Goal: Transaction & Acquisition: Purchase product/service

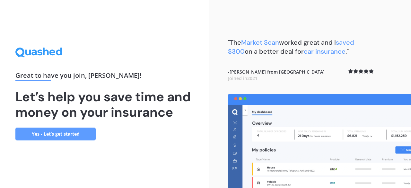
click at [90, 143] on div "Great to have you join , Robyn ! Let’s help you save time and money on your ins…" at bounding box center [104, 94] width 209 height 188
click at [58, 135] on link "Yes - Let’s get started" at bounding box center [55, 133] width 80 height 13
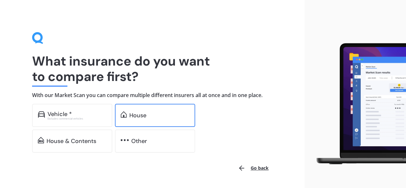
click at [139, 117] on div "House" at bounding box center [137, 115] width 17 height 6
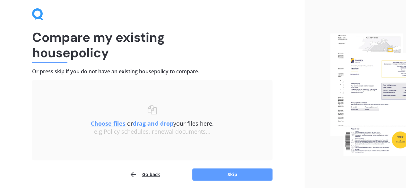
scroll to position [32, 0]
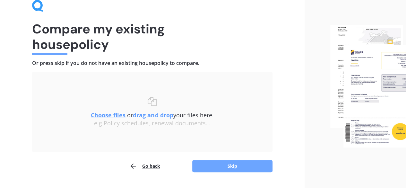
click at [233, 167] on button "Skip" at bounding box center [232, 166] width 80 height 12
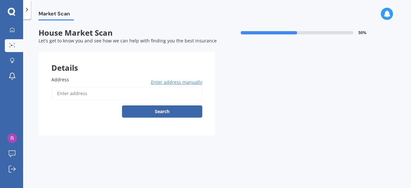
click at [94, 96] on input "Address" at bounding box center [126, 93] width 151 height 13
type input "9 Septimus Place, Henderson, Auckland 0612"
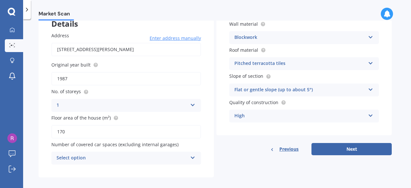
scroll to position [50, 0]
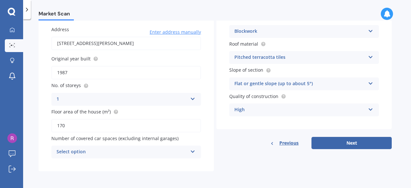
click at [158, 154] on div "Select option" at bounding box center [122, 152] width 131 height 8
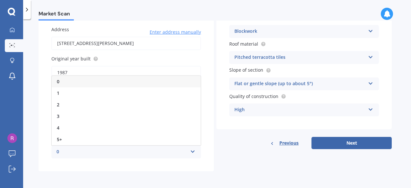
click at [137, 84] on div "0" at bounding box center [126, 82] width 149 height 12
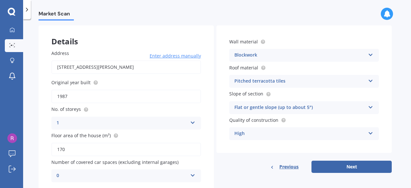
scroll to position [0, 0]
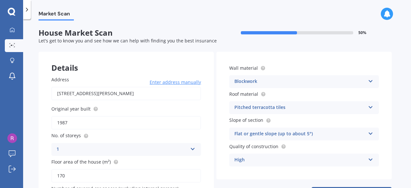
click at [372, 82] on icon at bounding box center [370, 80] width 5 height 4
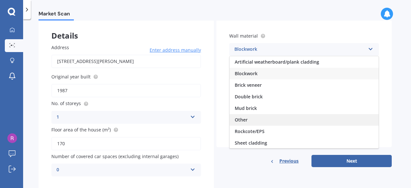
scroll to position [32, 0]
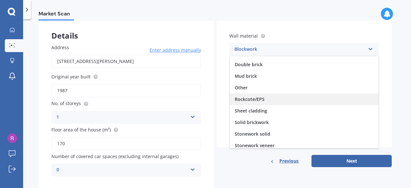
click at [272, 98] on div "Rockcote/EPS" at bounding box center [304, 99] width 149 height 12
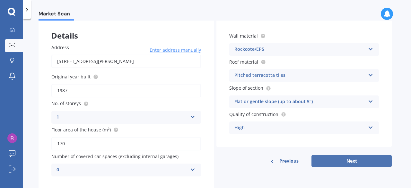
click at [369, 165] on button "Next" at bounding box center [351, 161] width 80 height 12
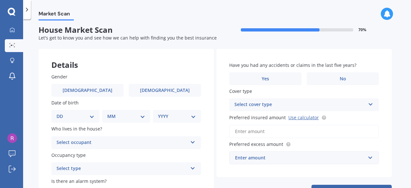
scroll to position [0, 0]
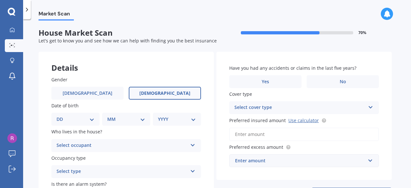
click at [165, 91] on span "Female" at bounding box center [164, 93] width 51 height 5
click at [0, 0] on input "Female" at bounding box center [0, 0] width 0 height 0
click at [71, 117] on select "DD 01 02 03 04 05 06 07 08 09 10 11 12 13 14 15 16 17 18 19 20 21 22 23 24 25 2…" at bounding box center [76, 119] width 38 height 7
select select "06"
click at [62, 116] on select "DD 01 02 03 04 05 06 07 08 09 10 11 12 13 14 15 16 17 18 19 20 21 22 23 24 25 2…" at bounding box center [76, 119] width 38 height 7
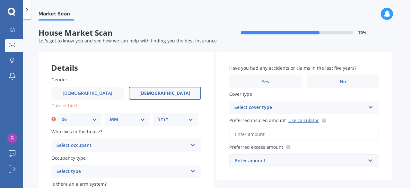
click at [118, 119] on select "MM 01 02 03 04 05 06 07 08 09 10 11 12" at bounding box center [127, 119] width 35 height 7
select select "02"
click at [110, 116] on select "MM 01 02 03 04 05 06 07 08 09 10 11 12" at bounding box center [127, 119] width 35 height 7
click at [182, 119] on select "YYYY 2009 2008 2007 2006 2005 2004 2003 2002 2001 2000 1999 1998 1997 1996 1995…" at bounding box center [175, 119] width 35 height 7
select select "1954"
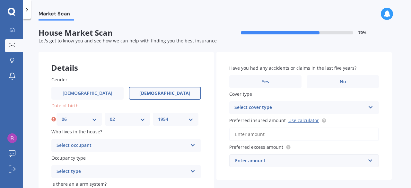
click at [158, 116] on select "YYYY 2009 2008 2007 2006 2005 2004 2003 2002 2001 2000 1999 1998 1997 1996 1995…" at bounding box center [175, 119] width 35 height 7
click at [114, 146] on div "Select occupant" at bounding box center [122, 146] width 131 height 8
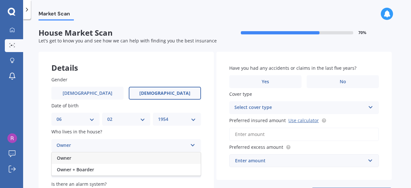
click at [104, 158] on div "Owner" at bounding box center [126, 158] width 149 height 12
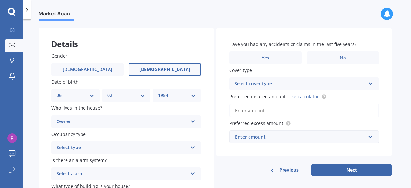
scroll to position [32, 0]
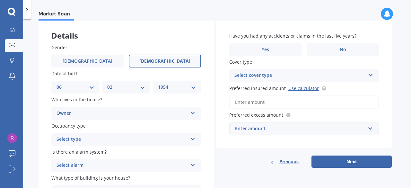
click at [112, 137] on div "Select type" at bounding box center [122, 139] width 131 height 8
click at [88, 152] on div "Permanent" at bounding box center [126, 152] width 149 height 12
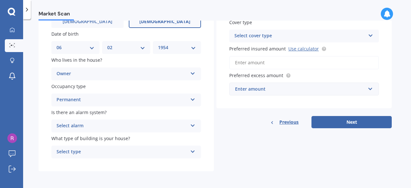
scroll to position [72, 0]
click at [92, 123] on div "Select alarm" at bounding box center [122, 126] width 131 height 8
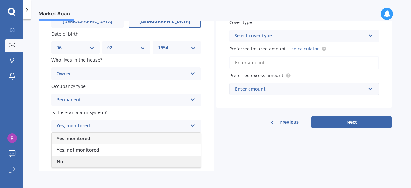
click at [73, 162] on div "No" at bounding box center [126, 162] width 149 height 12
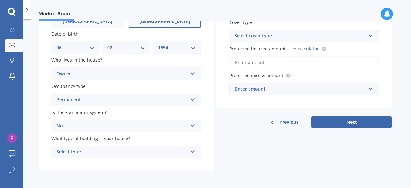
click at [88, 152] on div "Select type" at bounding box center [122, 152] width 131 height 8
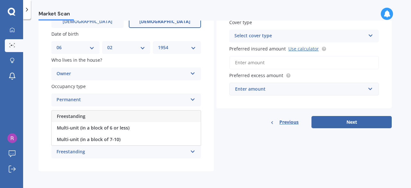
click at [88, 152] on div "Freestanding" at bounding box center [122, 152] width 131 height 8
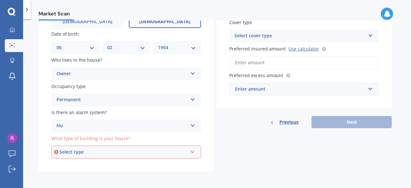
click at [88, 152] on div "Select type" at bounding box center [123, 151] width 128 height 7
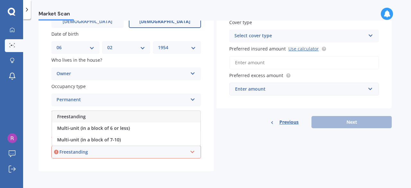
click at [77, 115] on span "Freestanding" at bounding box center [71, 116] width 29 height 6
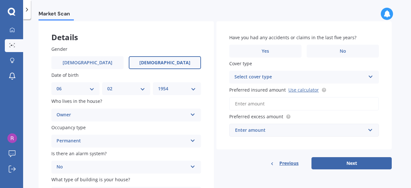
scroll to position [0, 0]
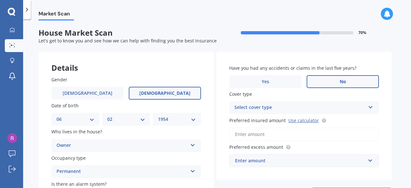
click at [352, 80] on label "No" at bounding box center [343, 81] width 72 height 13
click at [0, 0] on input "No" at bounding box center [0, 0] width 0 height 0
click at [376, 106] on div "Select cover type High" at bounding box center [304, 107] width 150 height 13
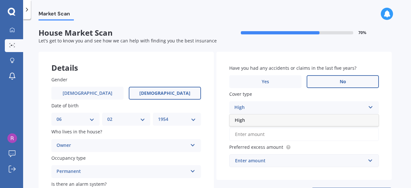
click at [372, 108] on icon at bounding box center [370, 106] width 5 height 4
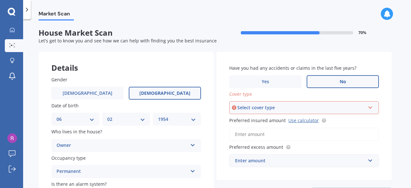
click at [372, 108] on icon at bounding box center [370, 106] width 5 height 4
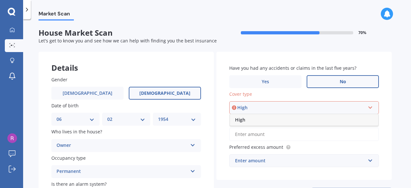
click at [244, 123] on div "High" at bounding box center [304, 120] width 148 height 12
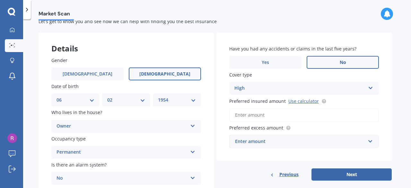
scroll to position [32, 0]
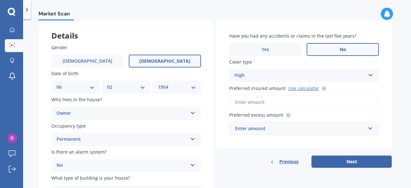
click at [301, 99] on input "Preferred insured amount Use calculator" at bounding box center [304, 101] width 150 height 13
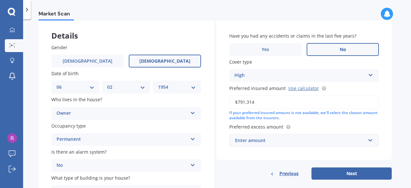
type input "$791,314"
click at [276, 144] on input "text" at bounding box center [302, 140] width 144 height 12
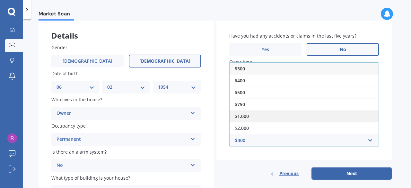
click at [262, 112] on div "$1,000" at bounding box center [304, 116] width 149 height 12
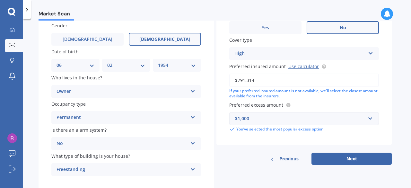
scroll to position [72, 0]
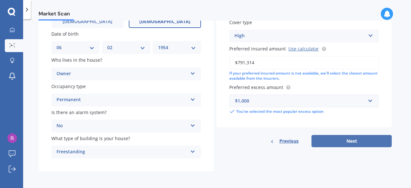
click at [350, 139] on button "Next" at bounding box center [351, 141] width 80 height 12
select select "06"
select select "02"
select select "1954"
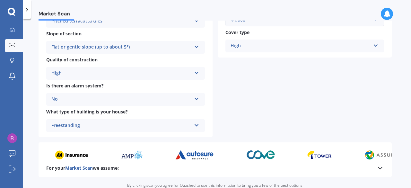
scroll to position [275, 0]
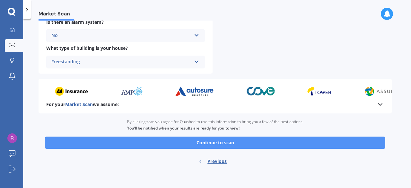
click at [206, 142] on button "Continue to scan" at bounding box center [215, 142] width 340 height 12
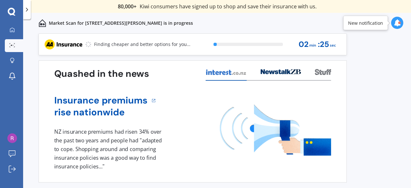
scroll to position [19, 0]
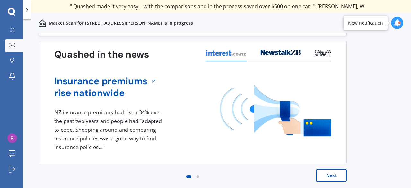
click at [333, 175] on button "Next" at bounding box center [331, 175] width 31 height 13
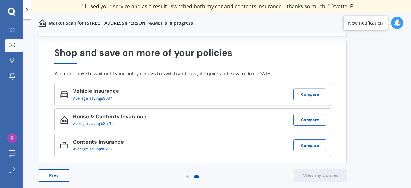
scroll to position [0, 0]
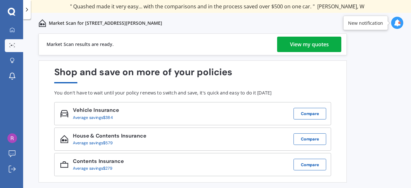
click at [314, 43] on div "View my quotes" at bounding box center [309, 44] width 39 height 15
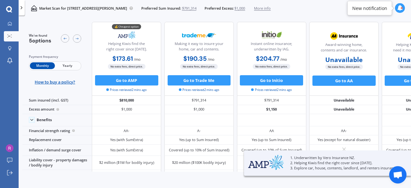
click at [68, 66] on span "Yearly" at bounding box center [67, 65] width 25 height 7
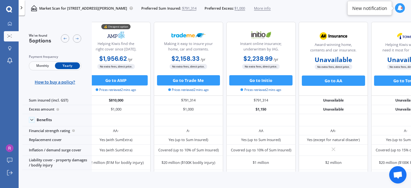
scroll to position [0, 53]
